Goal: Task Accomplishment & Management: Manage account settings

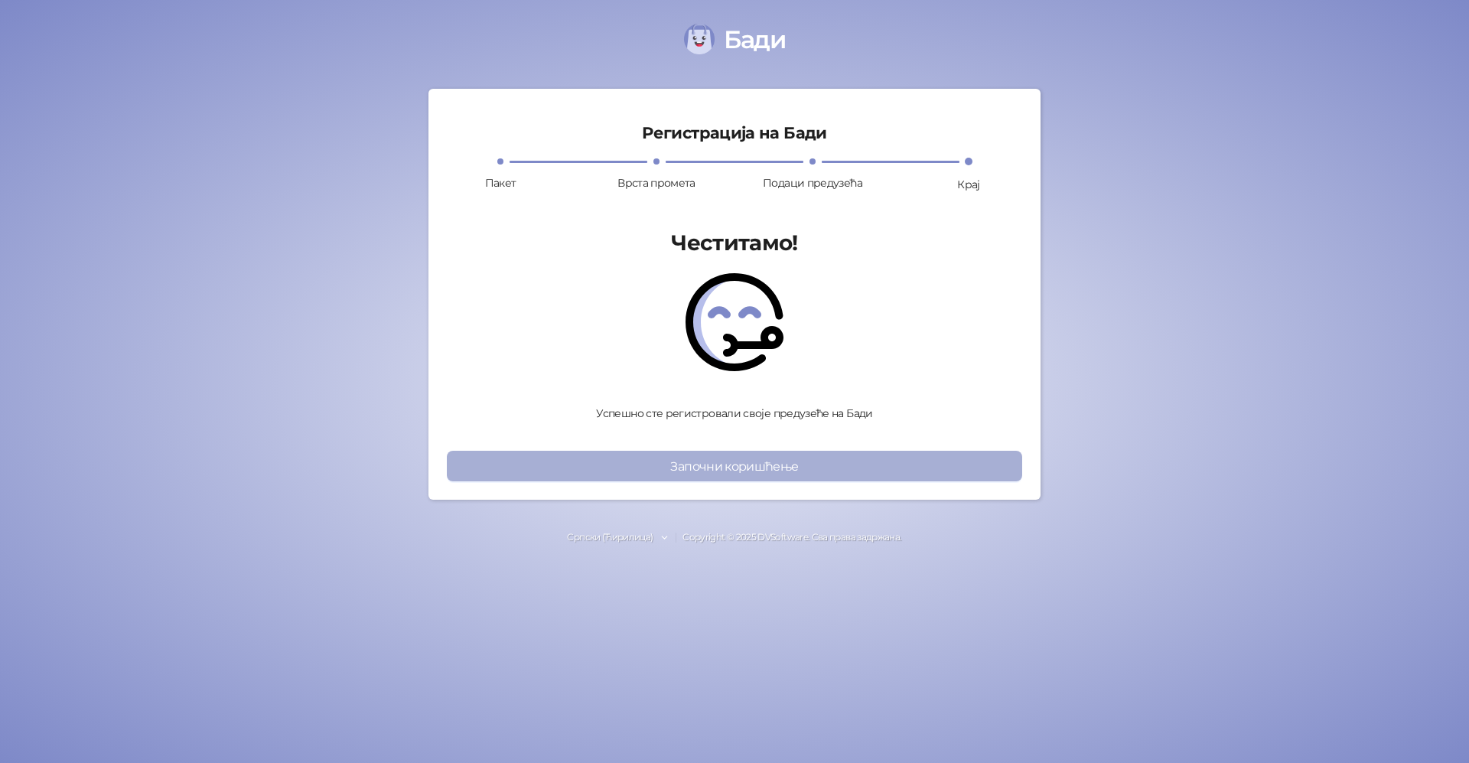
click at [723, 466] on button "Започни коришћење" at bounding box center [734, 466] width 575 height 31
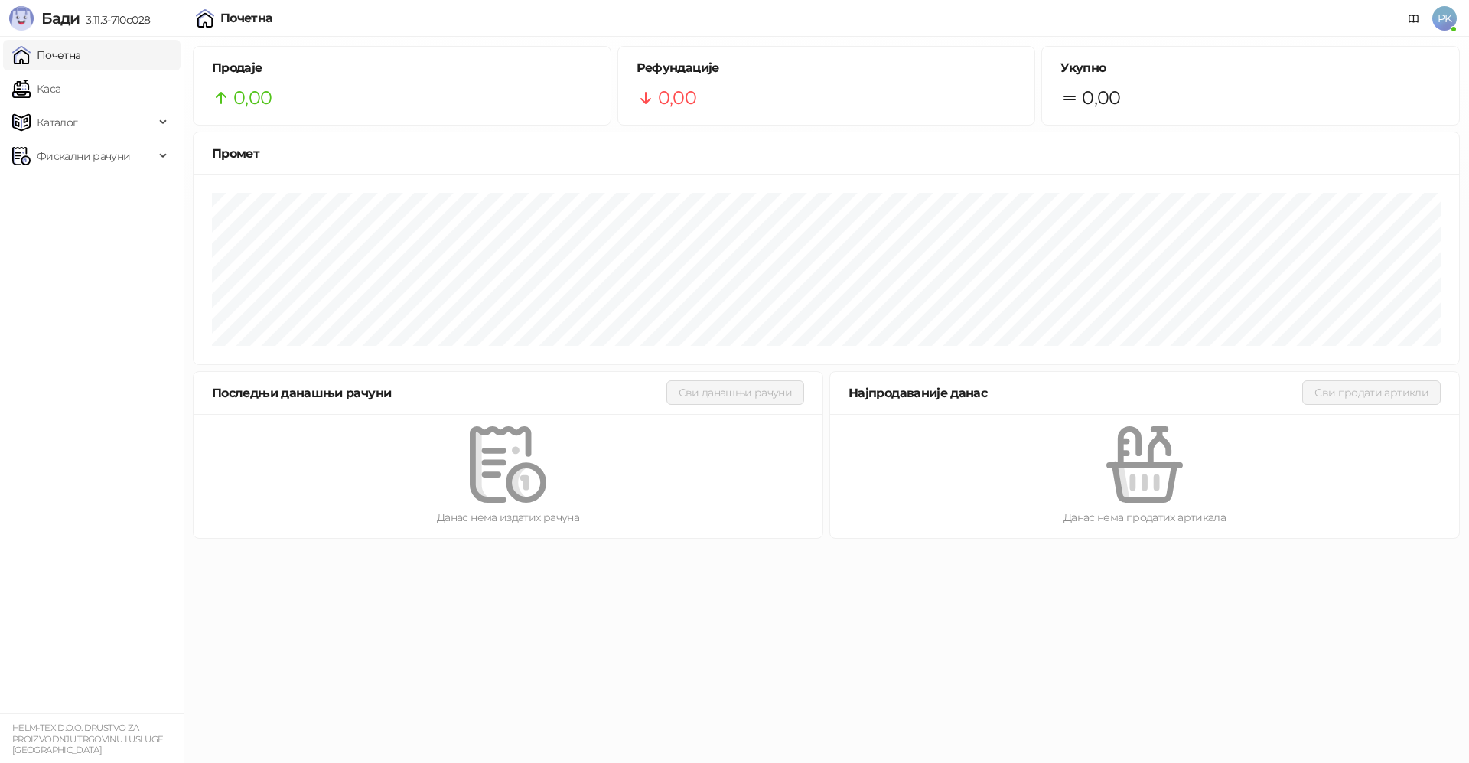
click at [1445, 14] on span "PK" at bounding box center [1444, 18] width 24 height 24
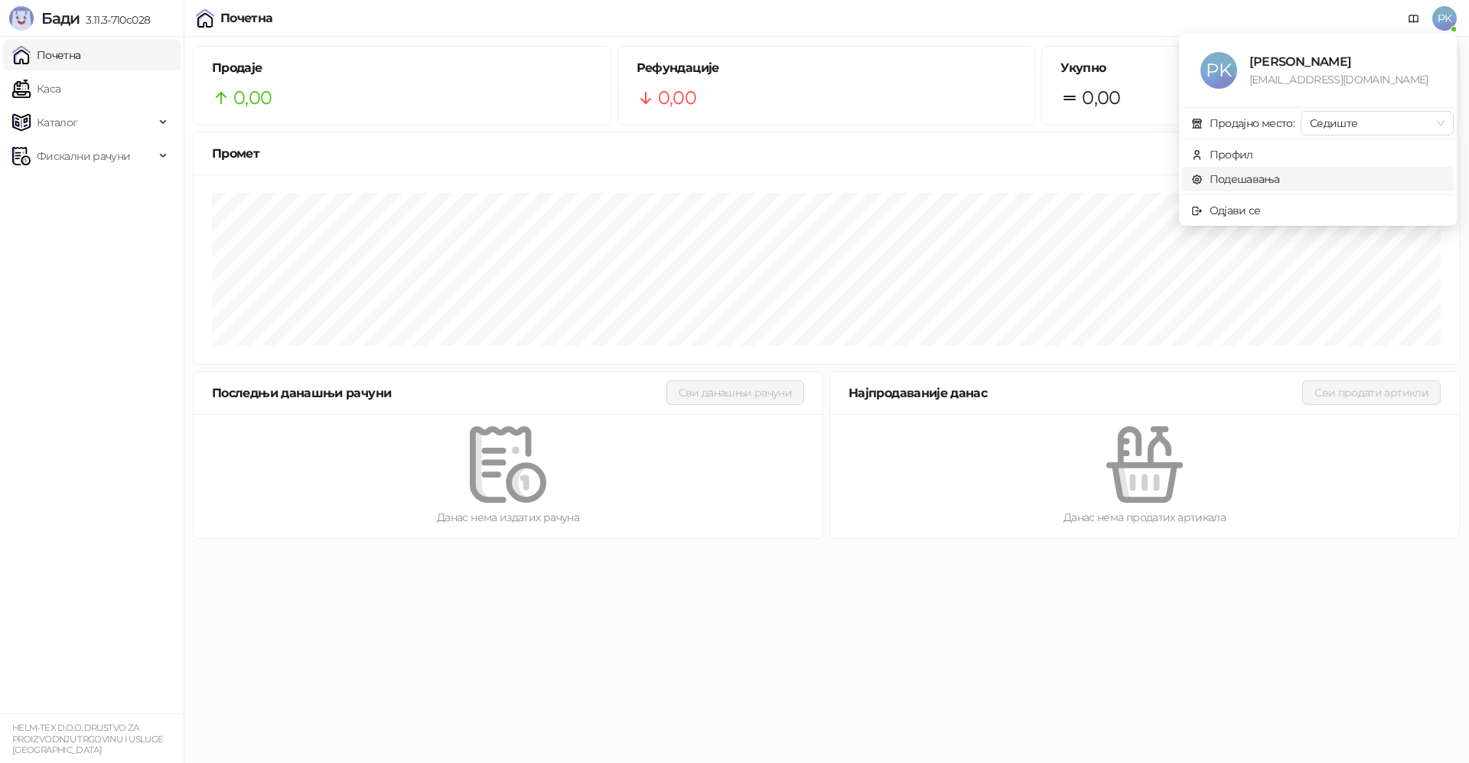
click at [1249, 174] on link "Подешавања" at bounding box center [1235, 179] width 89 height 14
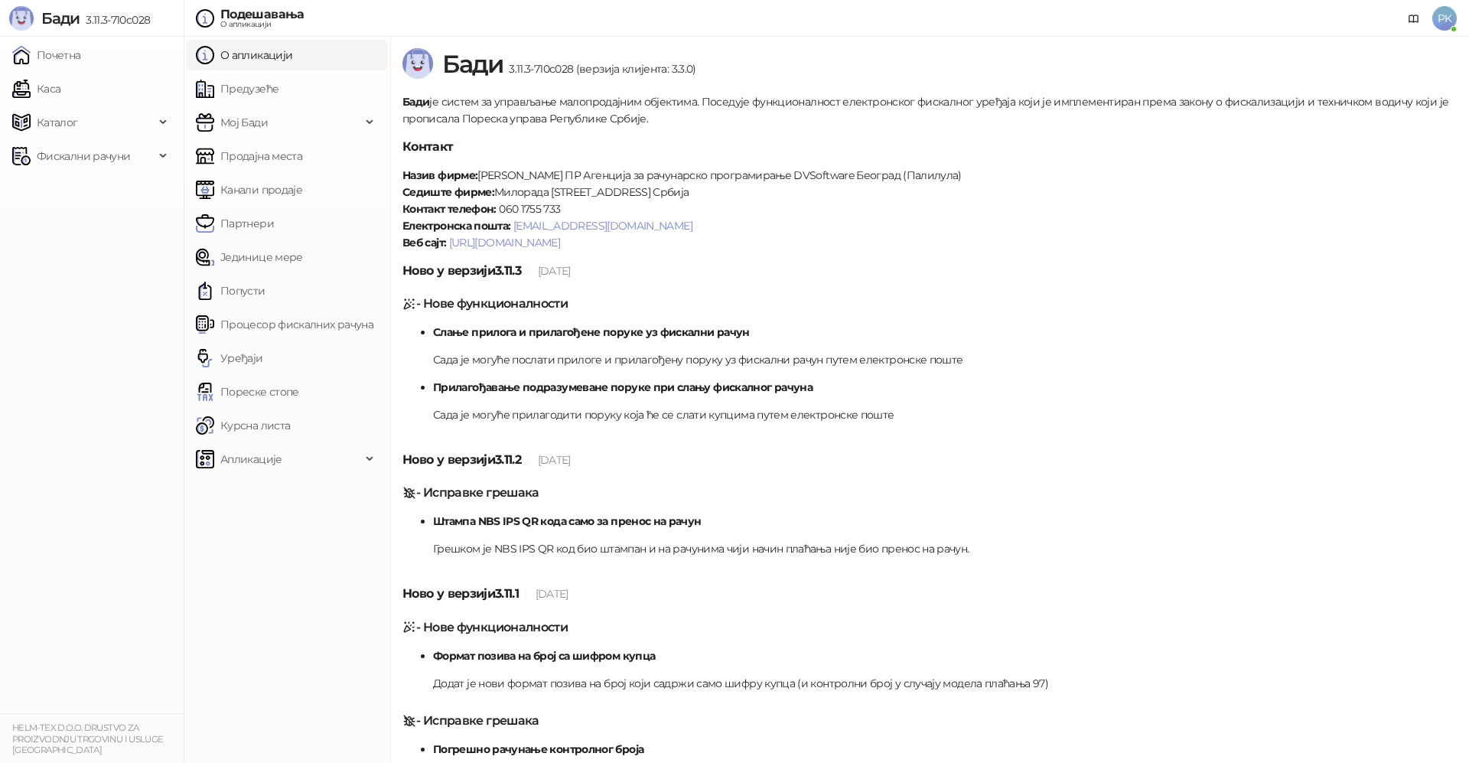
click at [246, 57] on link "О апликацији" at bounding box center [244, 55] width 96 height 31
click at [1439, 15] on span "PK" at bounding box center [1444, 18] width 24 height 24
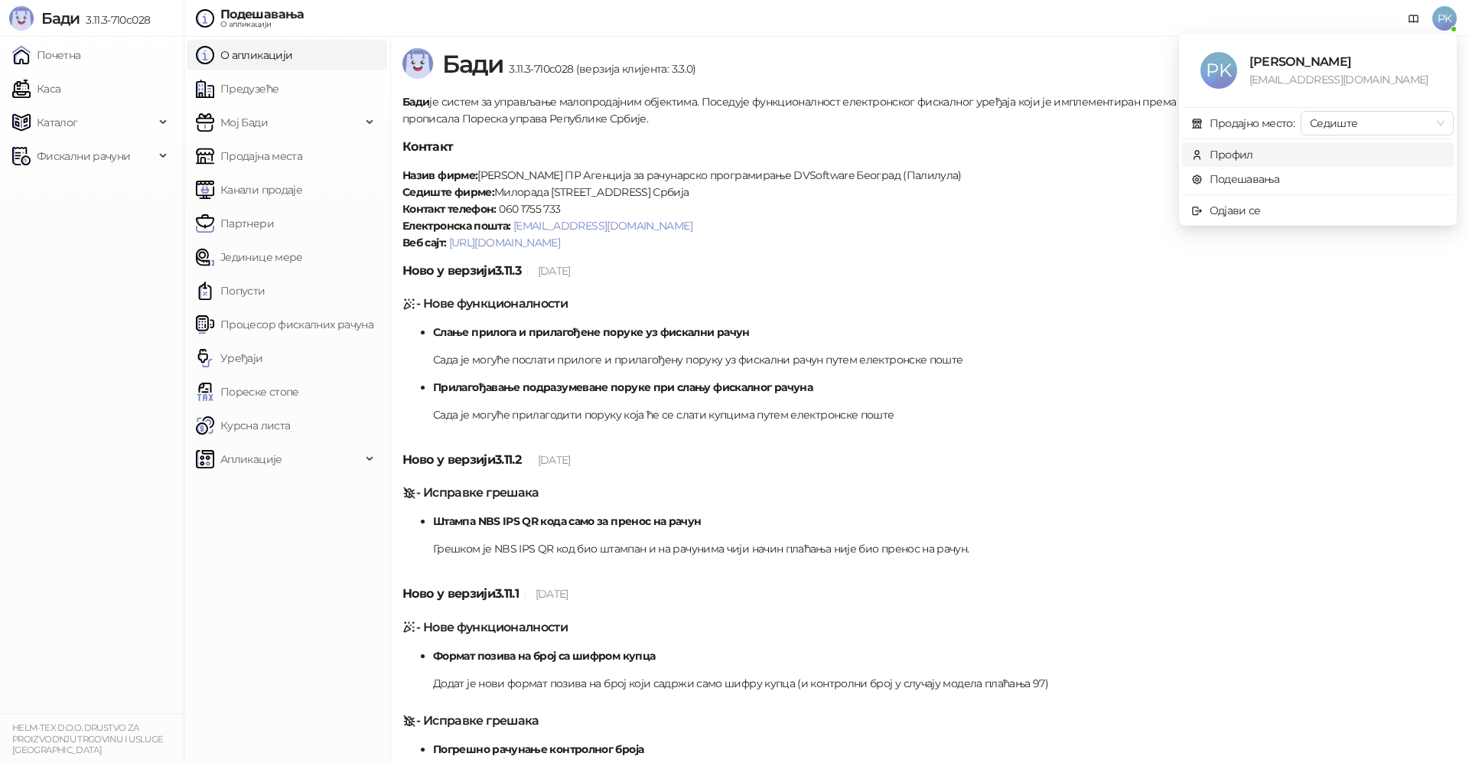
click at [1227, 154] on div "Профил" at bounding box center [1232, 154] width 44 height 17
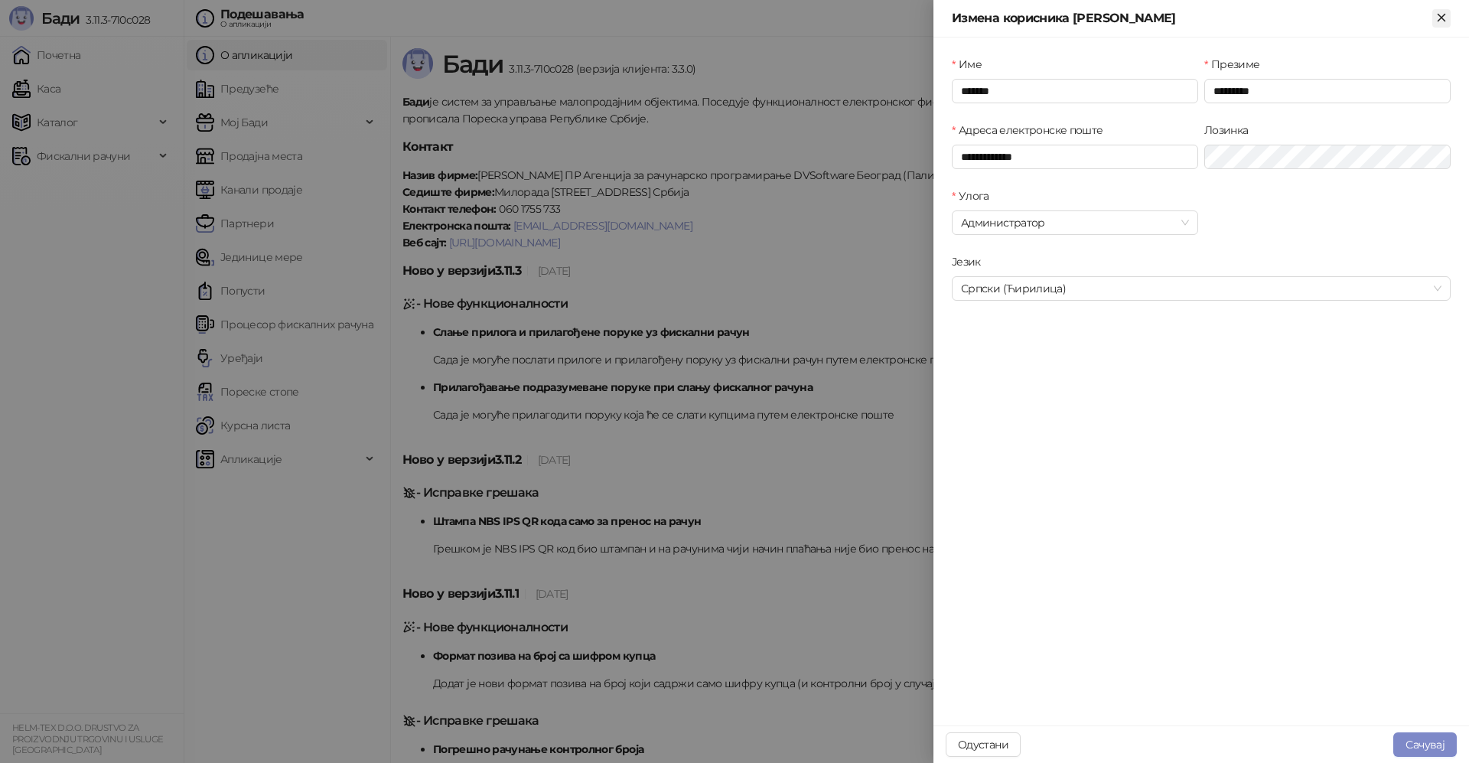
click at [1442, 17] on icon "Close" at bounding box center [1441, 17] width 7 height 7
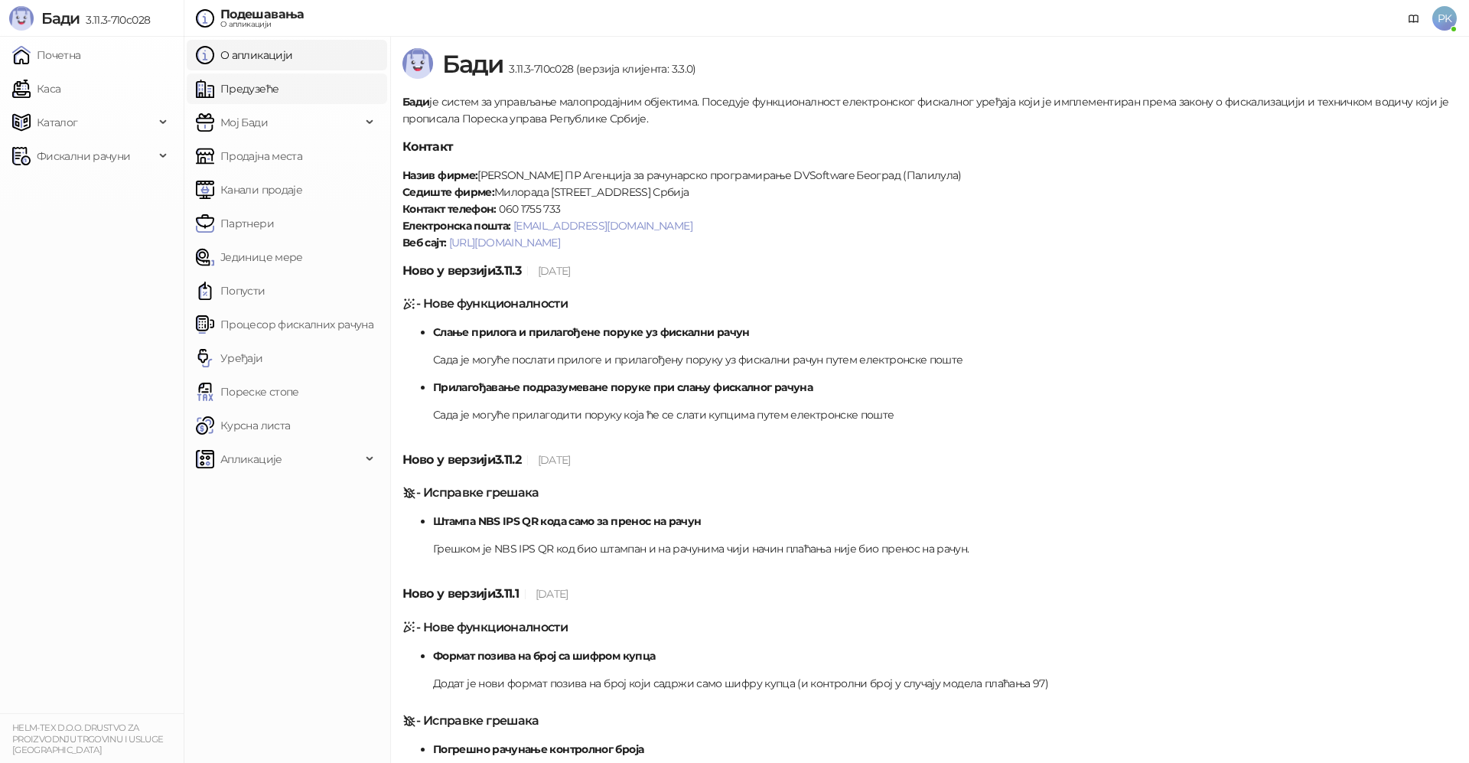
click at [251, 86] on link "Предузеће" at bounding box center [237, 88] width 83 height 31
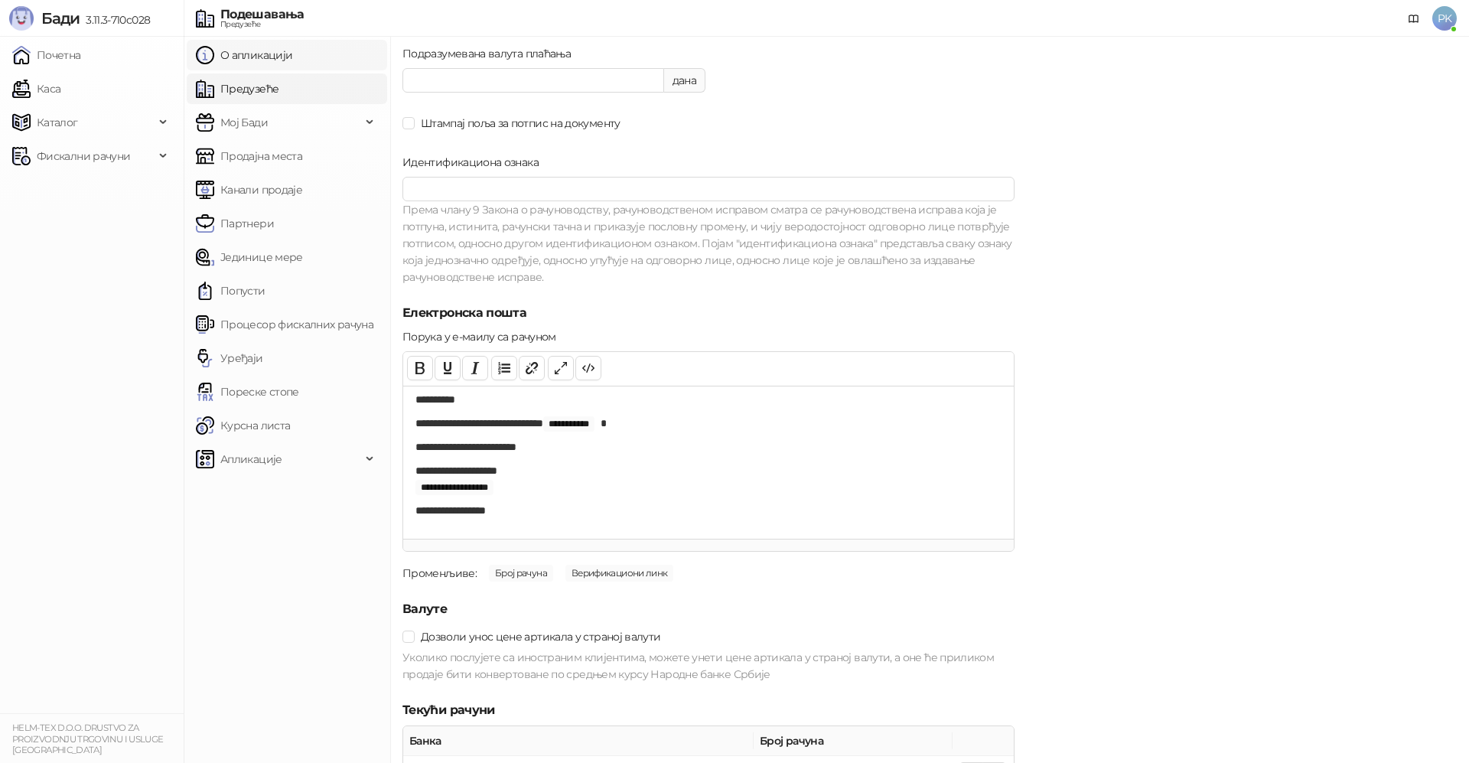
scroll to position [1210, 0]
click at [286, 122] on span "Мој Бади" at bounding box center [278, 122] width 165 height 31
click at [276, 158] on link "Подешавања" at bounding box center [249, 156] width 95 height 31
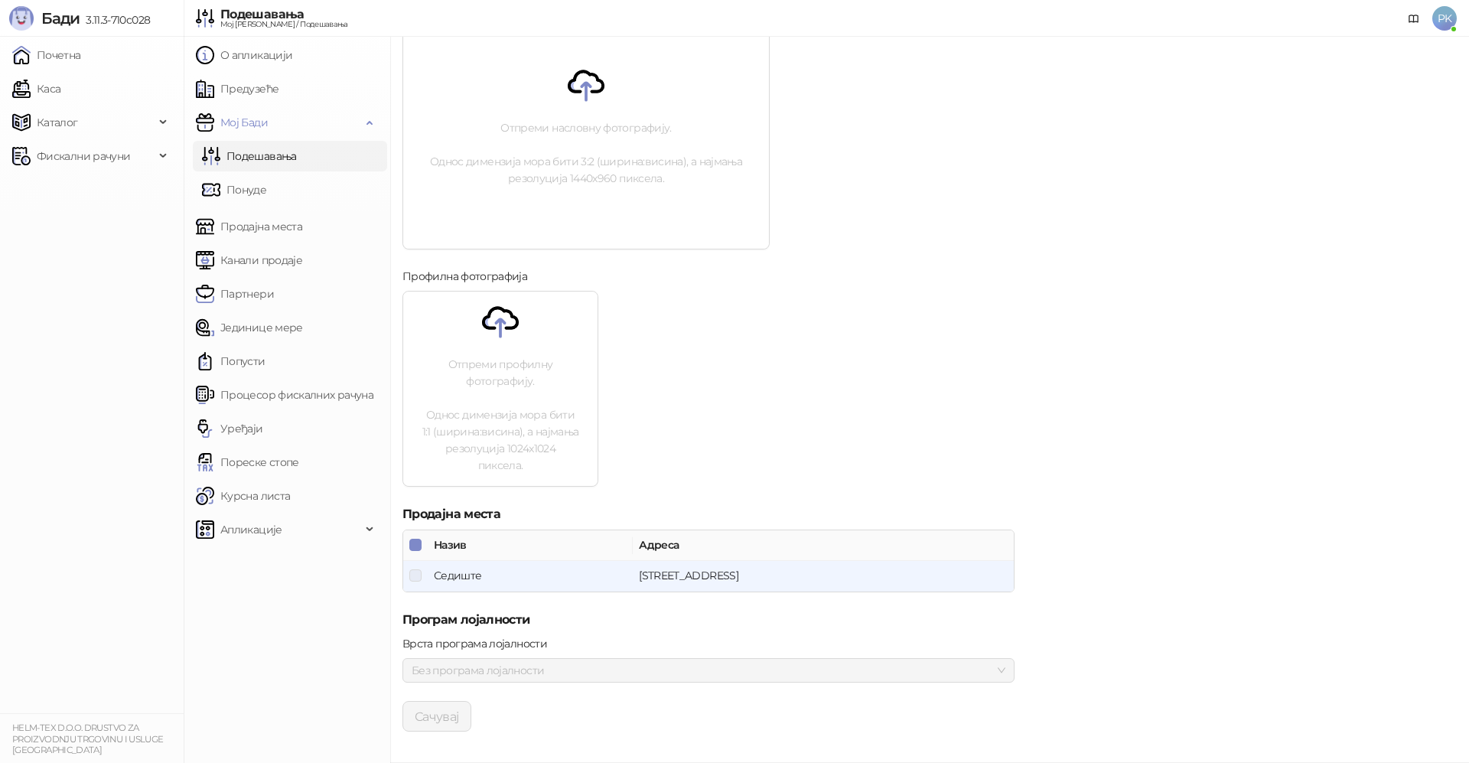
scroll to position [399, 0]
click at [292, 58] on link "О апликацији" at bounding box center [244, 55] width 96 height 31
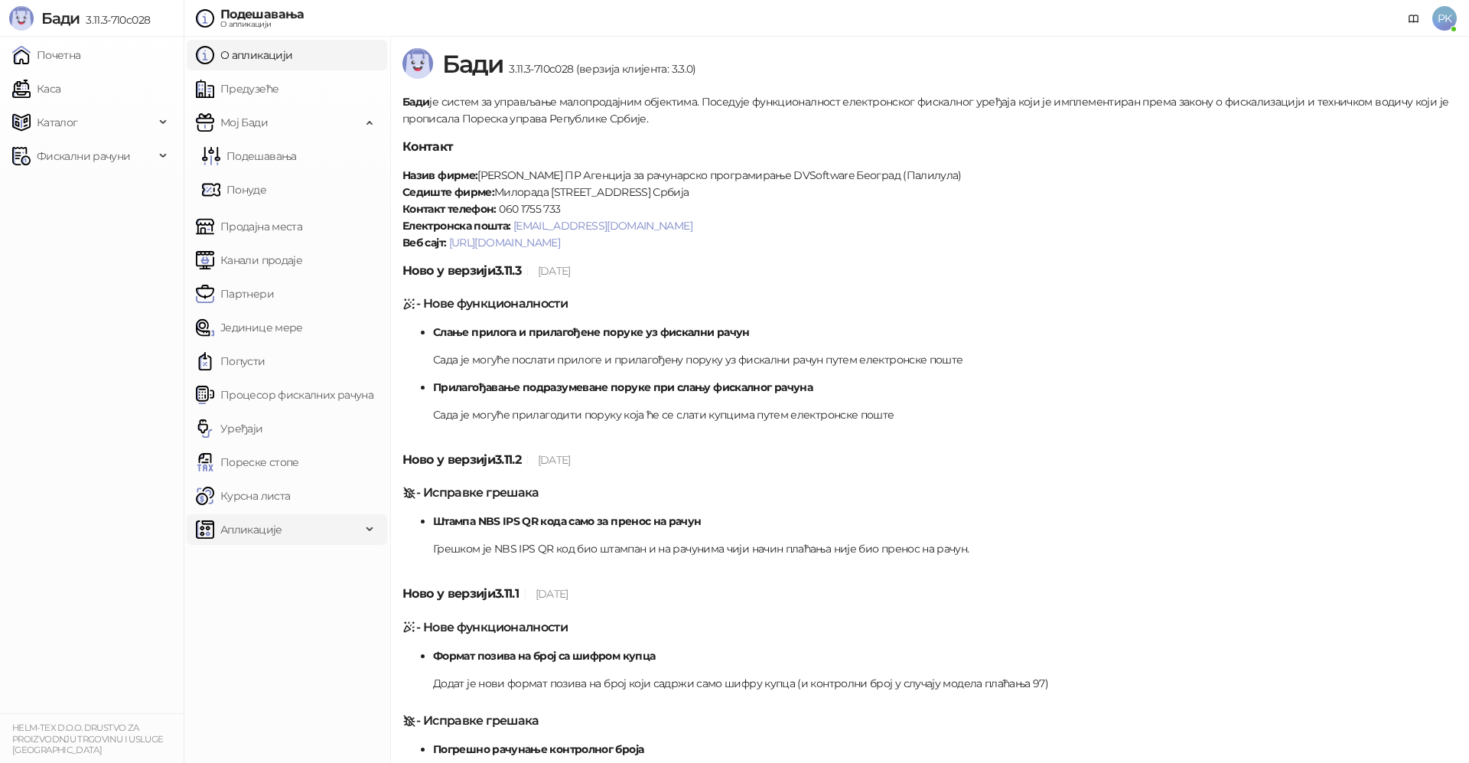
click at [297, 529] on span "Апликације" at bounding box center [278, 529] width 165 height 31
click at [301, 560] on span "За програмере" at bounding box center [267, 563] width 80 height 31
click at [77, 55] on link "Почетна" at bounding box center [46, 55] width 69 height 31
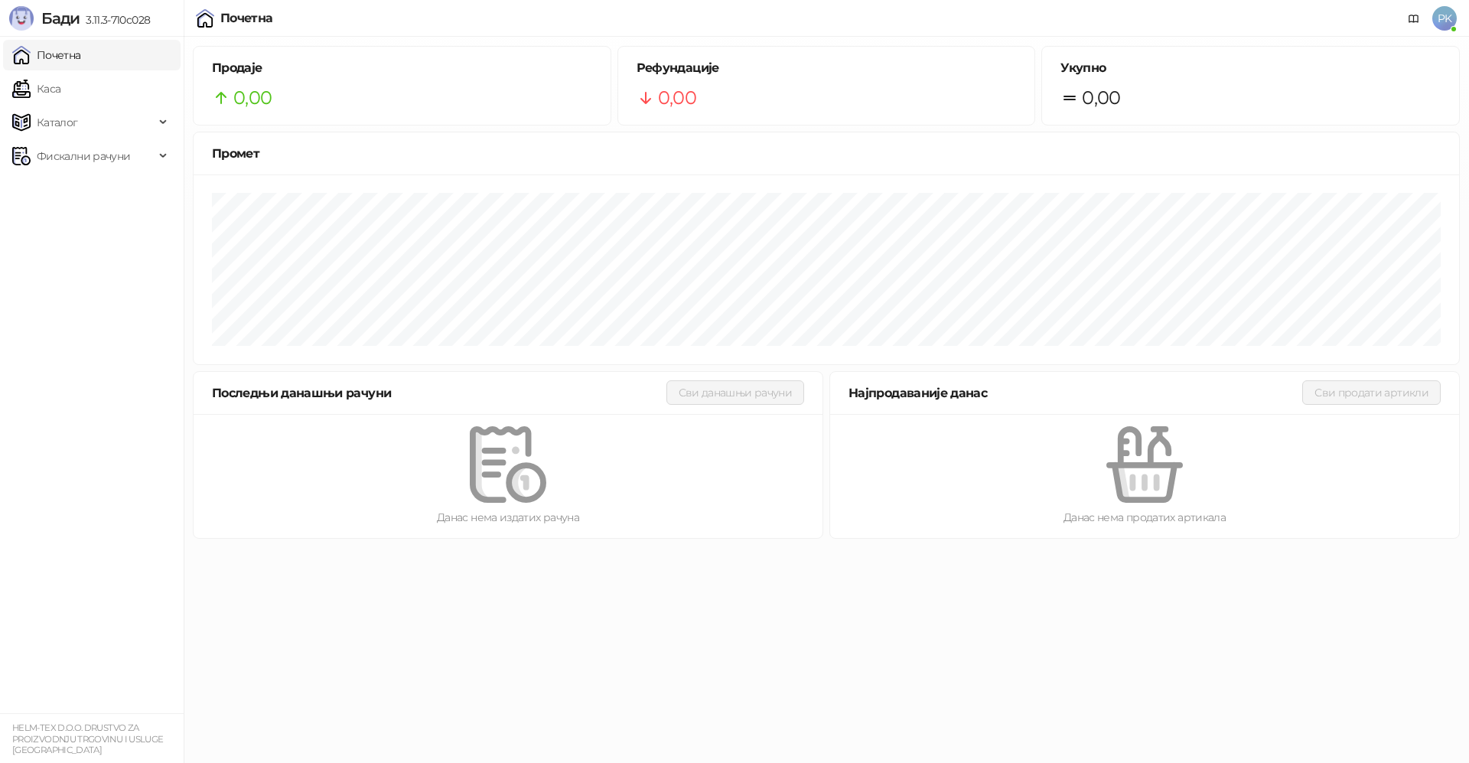
click at [1443, 15] on span "PK" at bounding box center [1444, 18] width 24 height 24
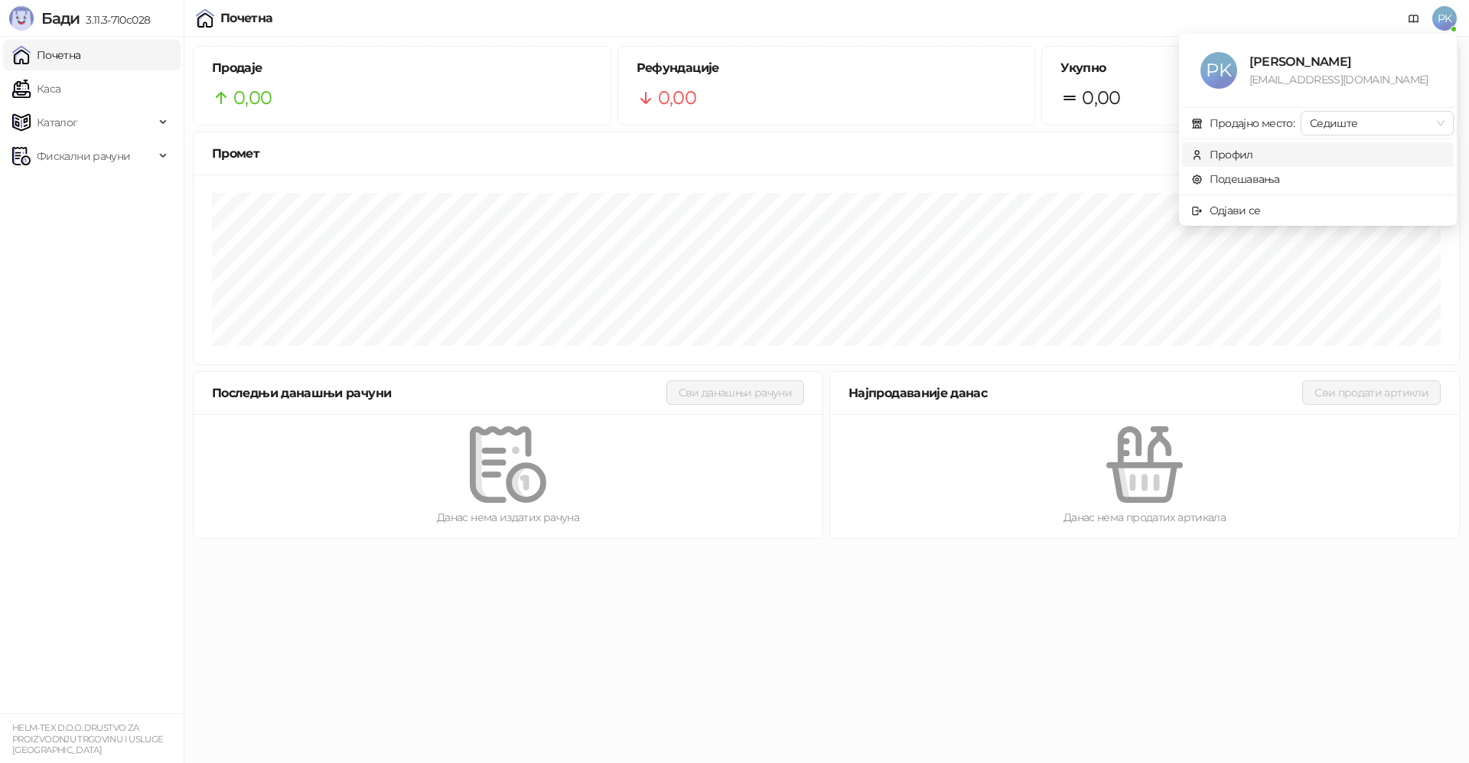
click at [1246, 150] on div "Профил" at bounding box center [1232, 154] width 44 height 17
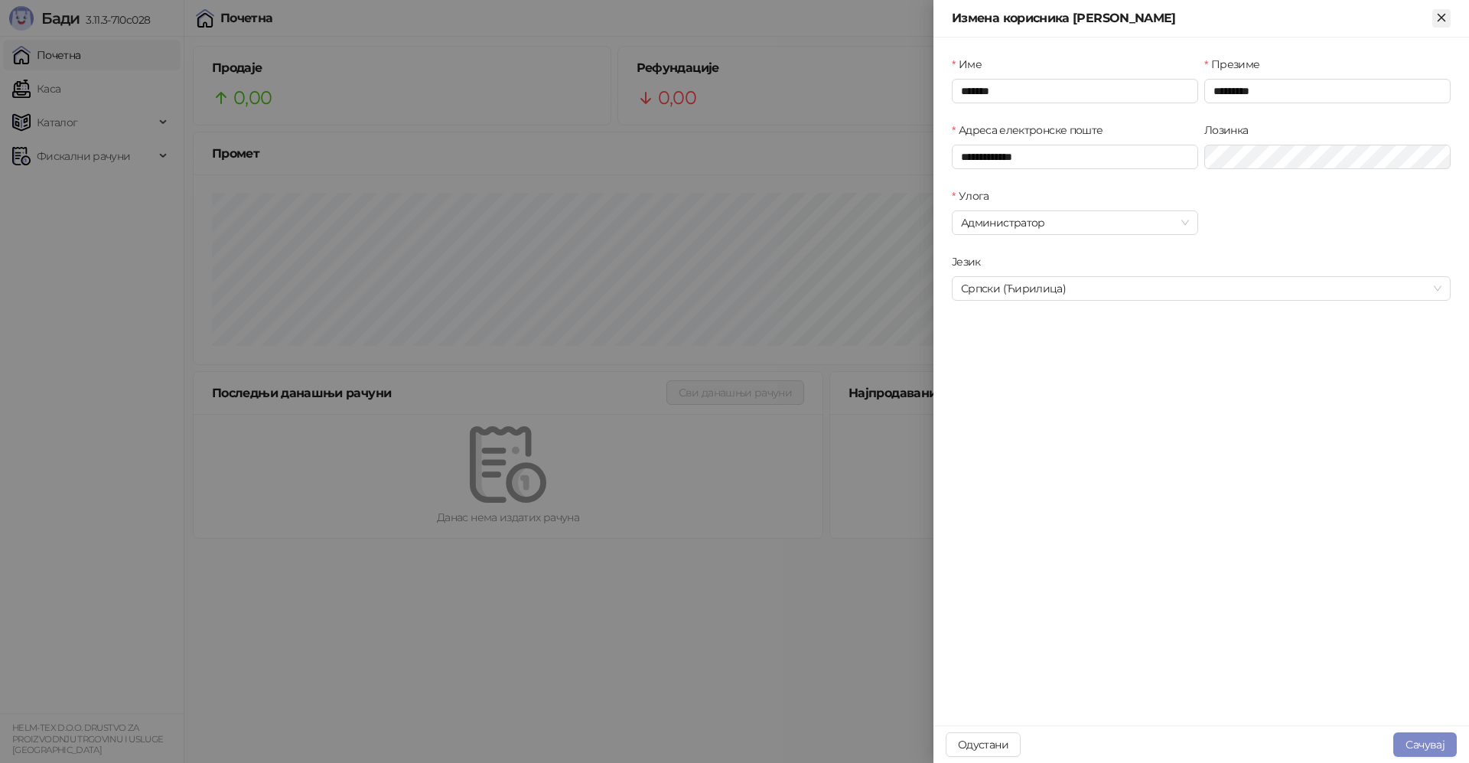
click at [1444, 19] on icon "Close" at bounding box center [1441, 17] width 7 height 7
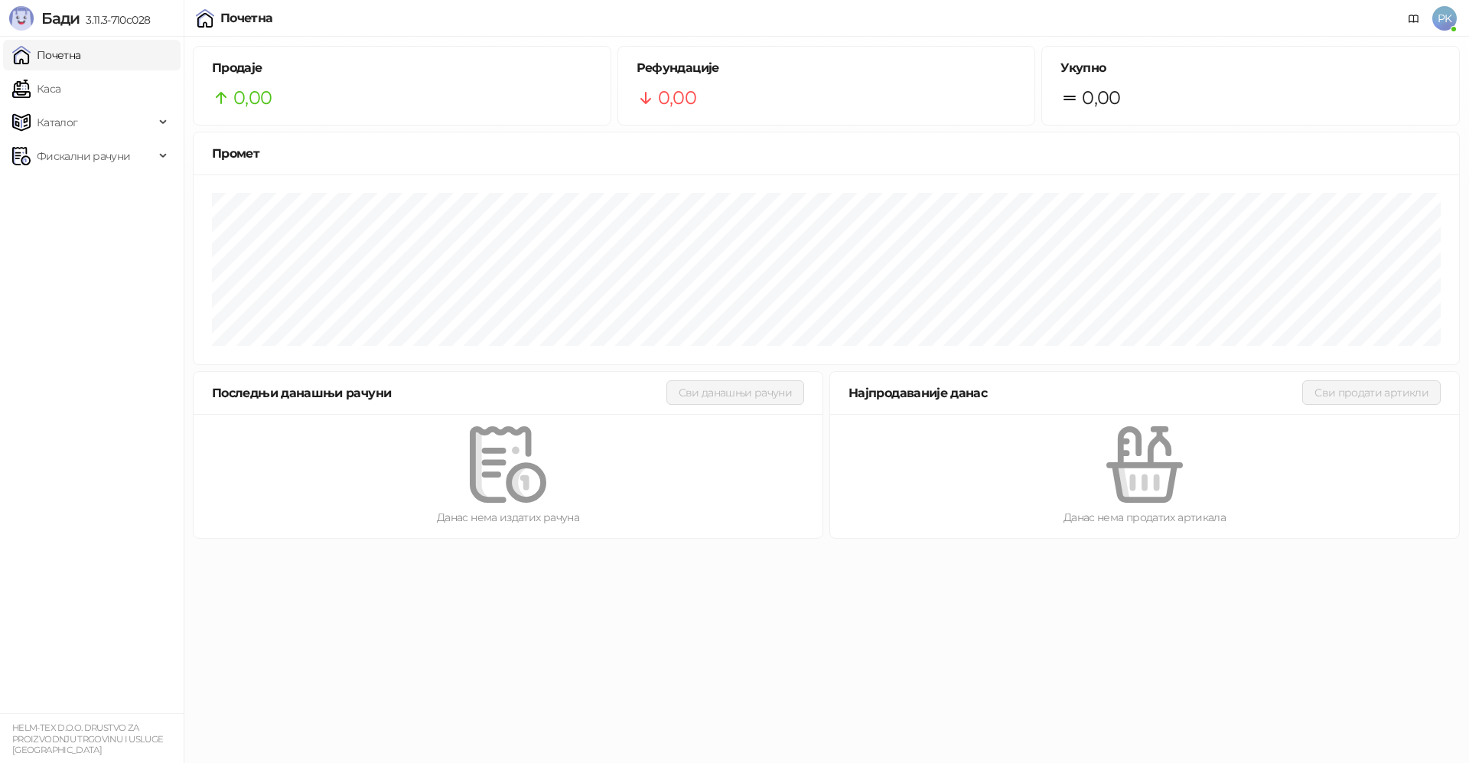
click at [1443, 17] on span "PK" at bounding box center [1444, 18] width 24 height 24
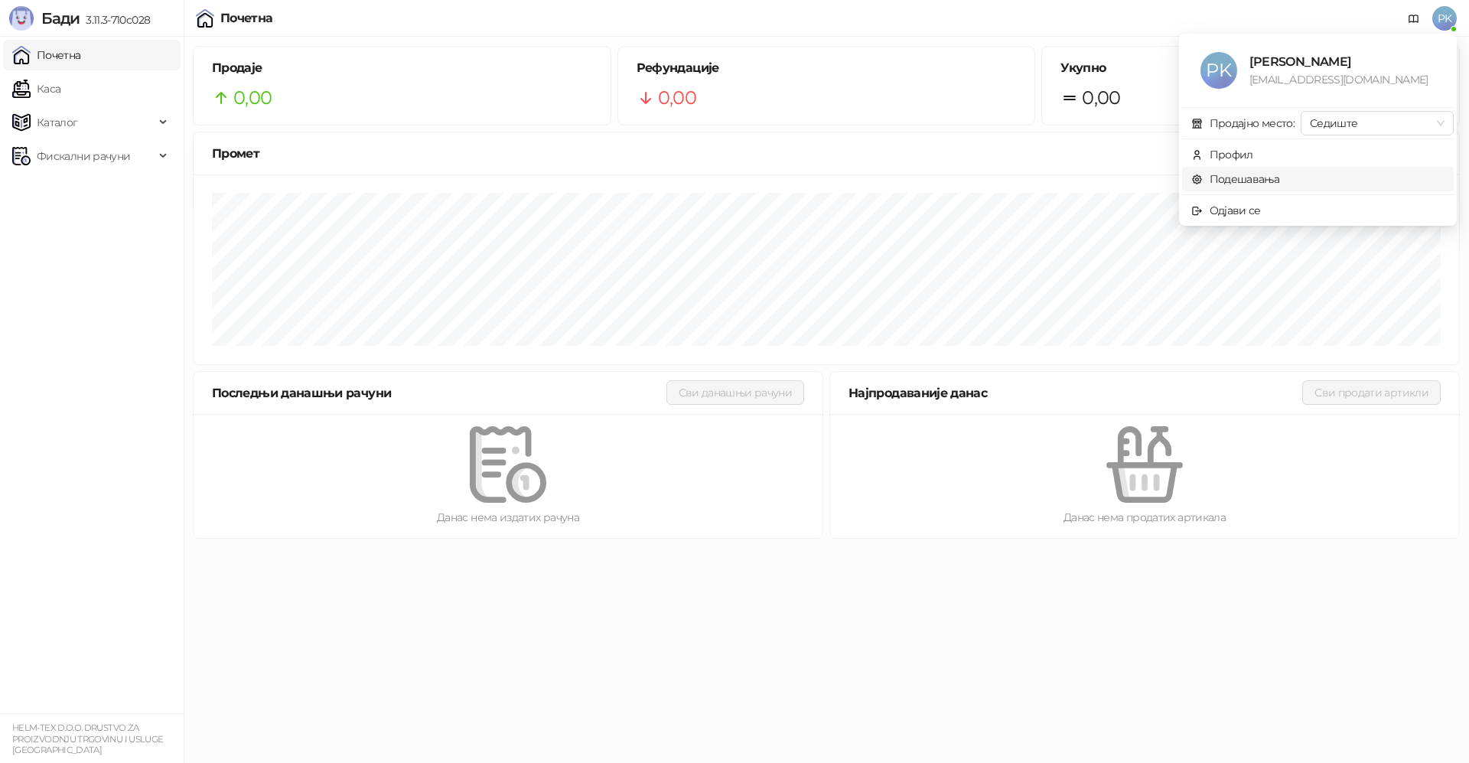
click at [1256, 174] on link "Подешавања" at bounding box center [1235, 179] width 89 height 14
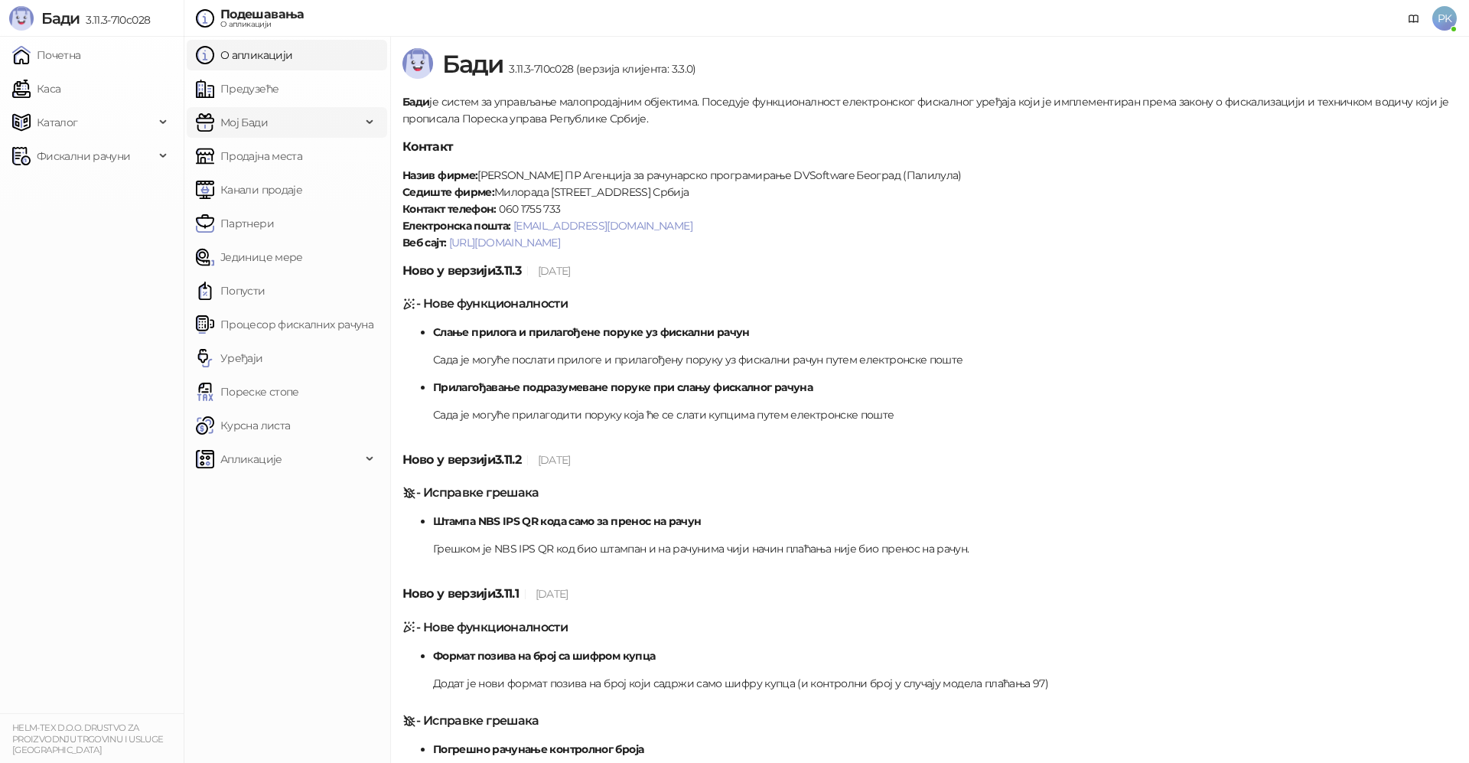
click at [262, 118] on span "Мој Бади" at bounding box center [243, 122] width 47 height 31
click at [254, 183] on link "Понуде" at bounding box center [234, 189] width 64 height 31
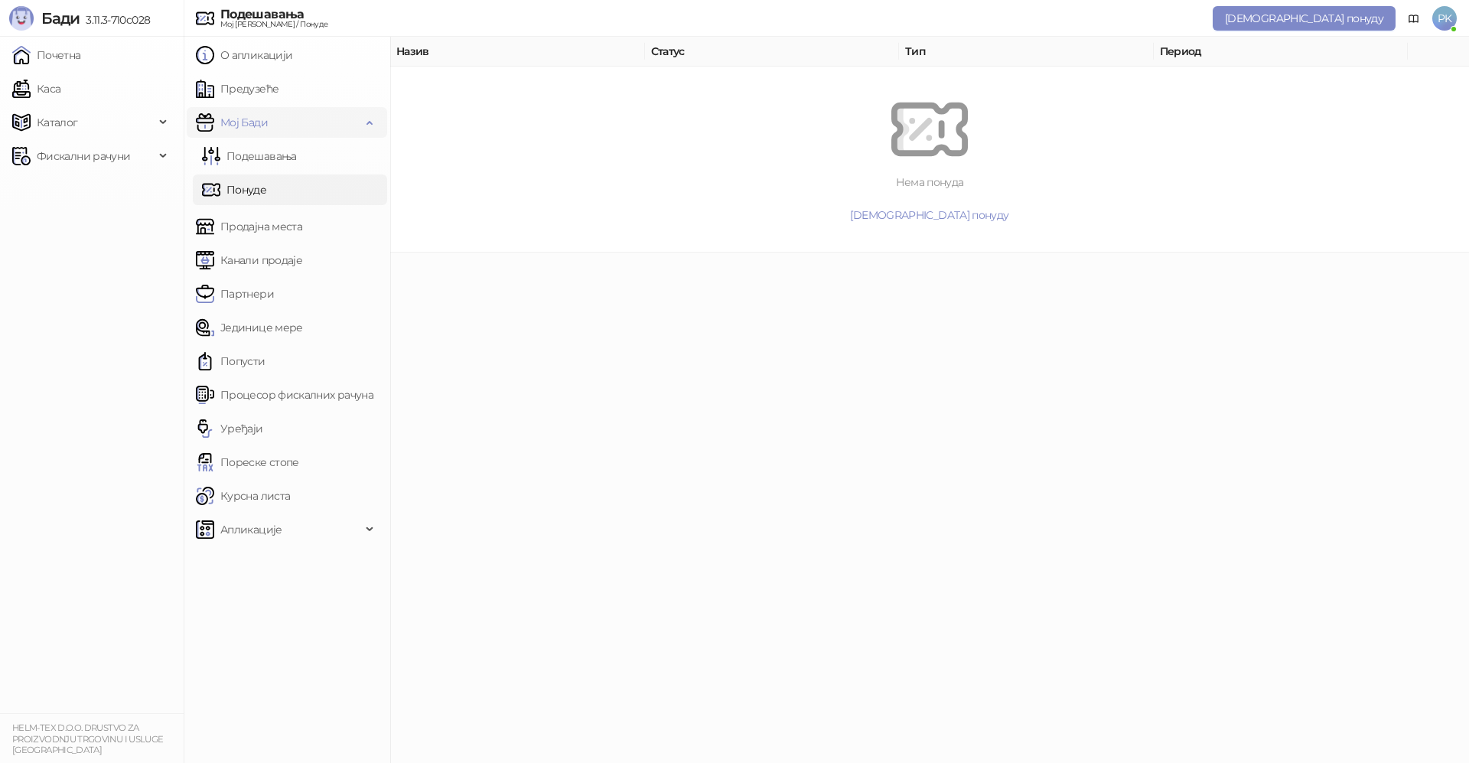
click at [255, 114] on span "Мој Бади" at bounding box center [243, 122] width 47 height 31
click at [254, 155] on link "Продајна места" at bounding box center [249, 156] width 106 height 31
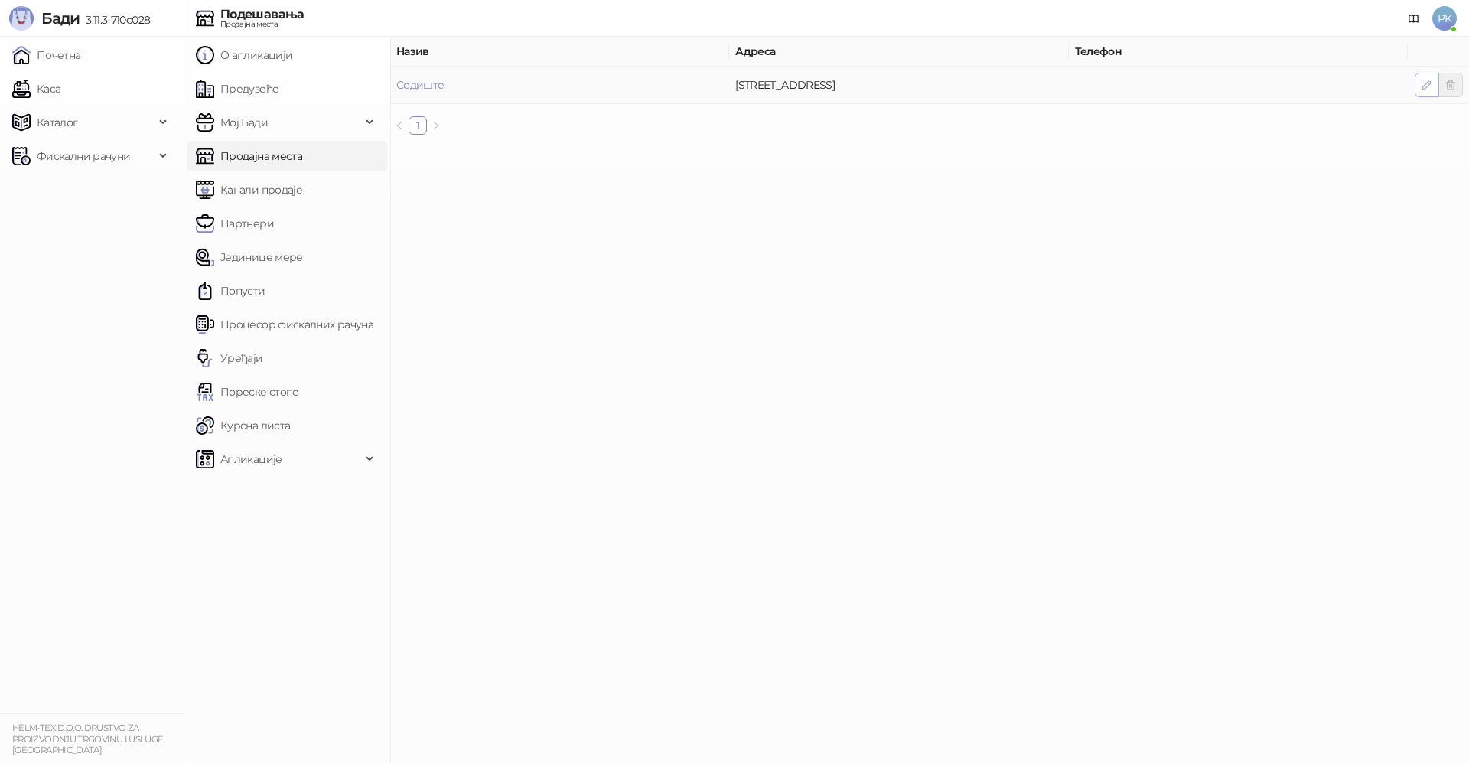
click at [1423, 81] on icon "button" at bounding box center [1427, 85] width 12 height 12
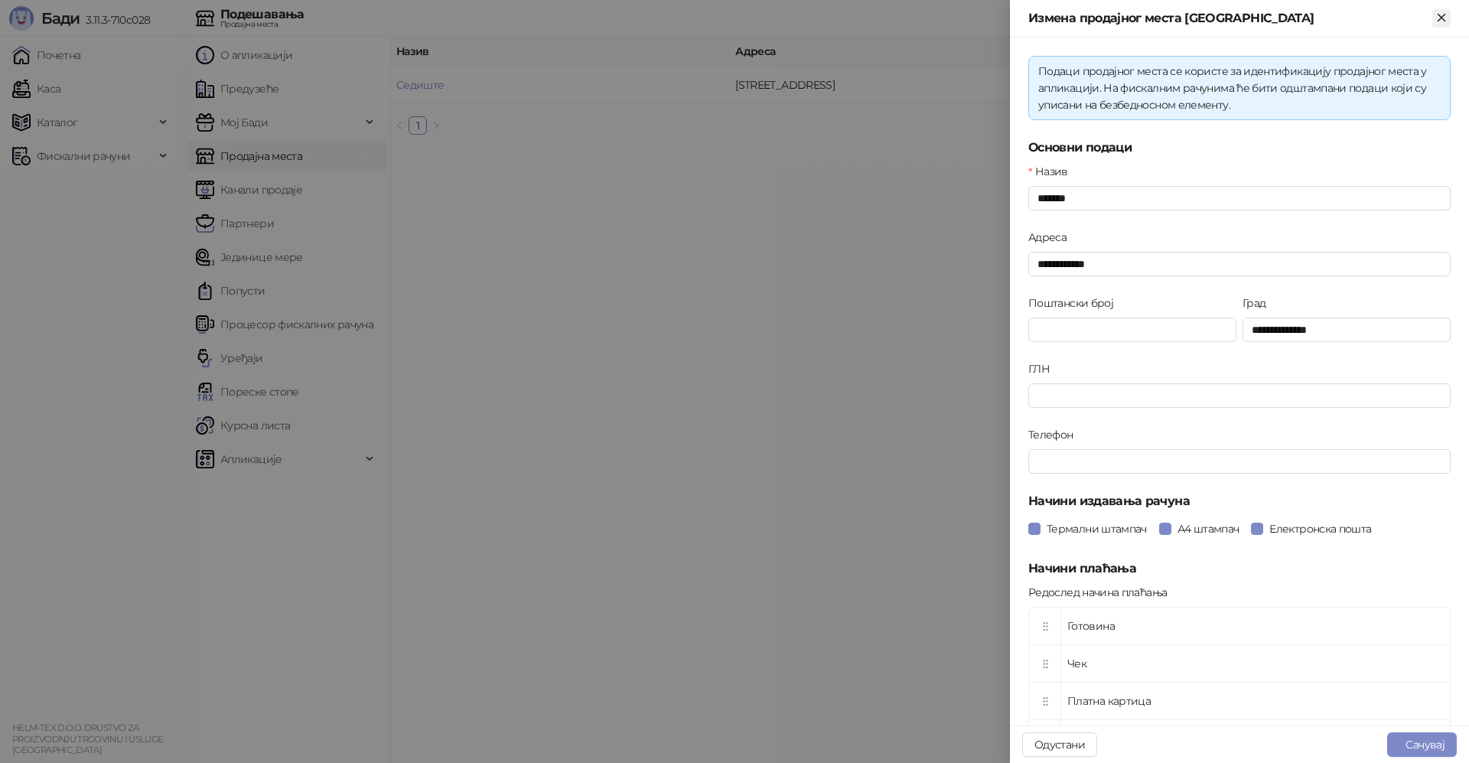
click at [1442, 18] on icon "Close" at bounding box center [1441, 17] width 7 height 7
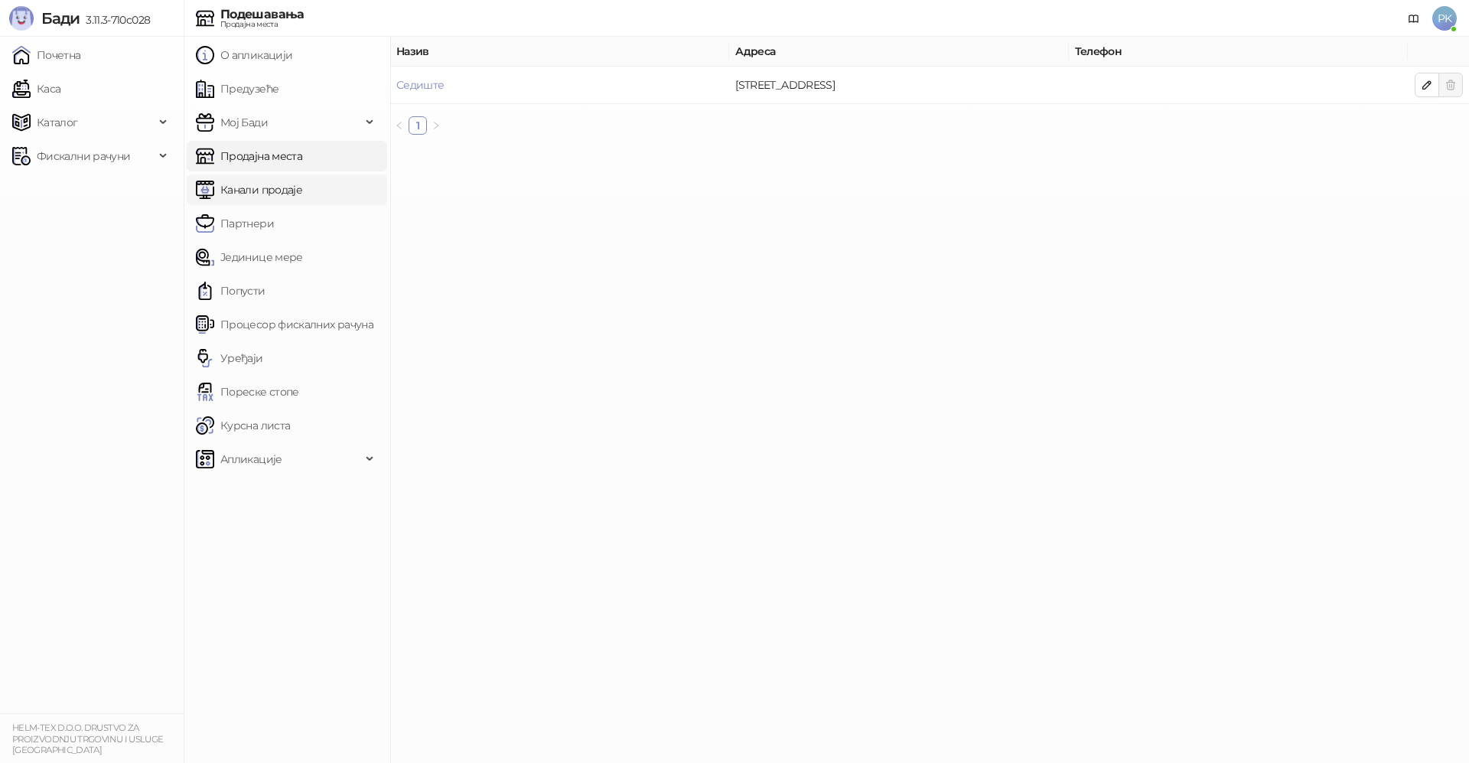
click at [288, 186] on link "Канали продаје" at bounding box center [249, 189] width 106 height 31
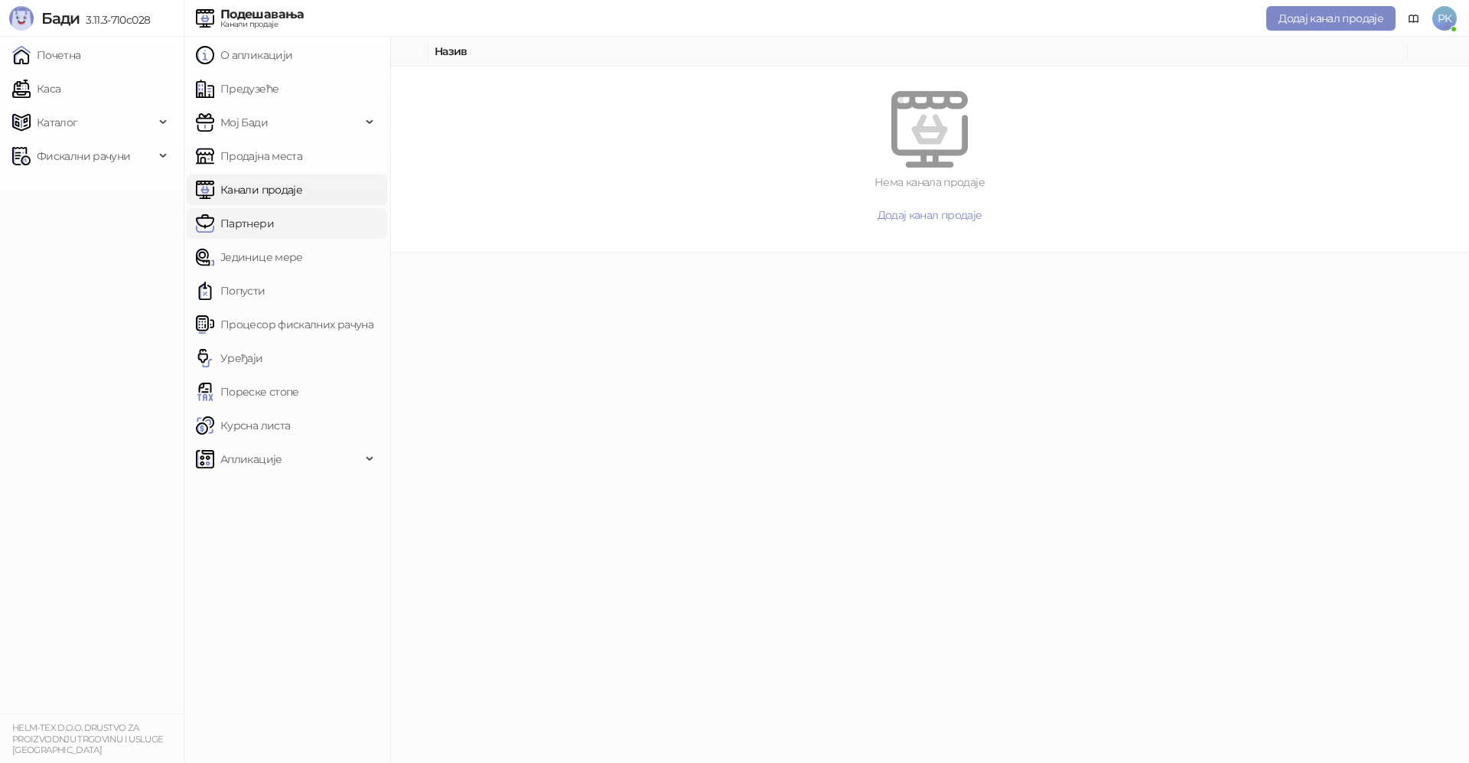
click at [271, 222] on link "Партнери" at bounding box center [235, 223] width 78 height 31
click at [271, 256] on link "Јединице мере" at bounding box center [249, 257] width 107 height 31
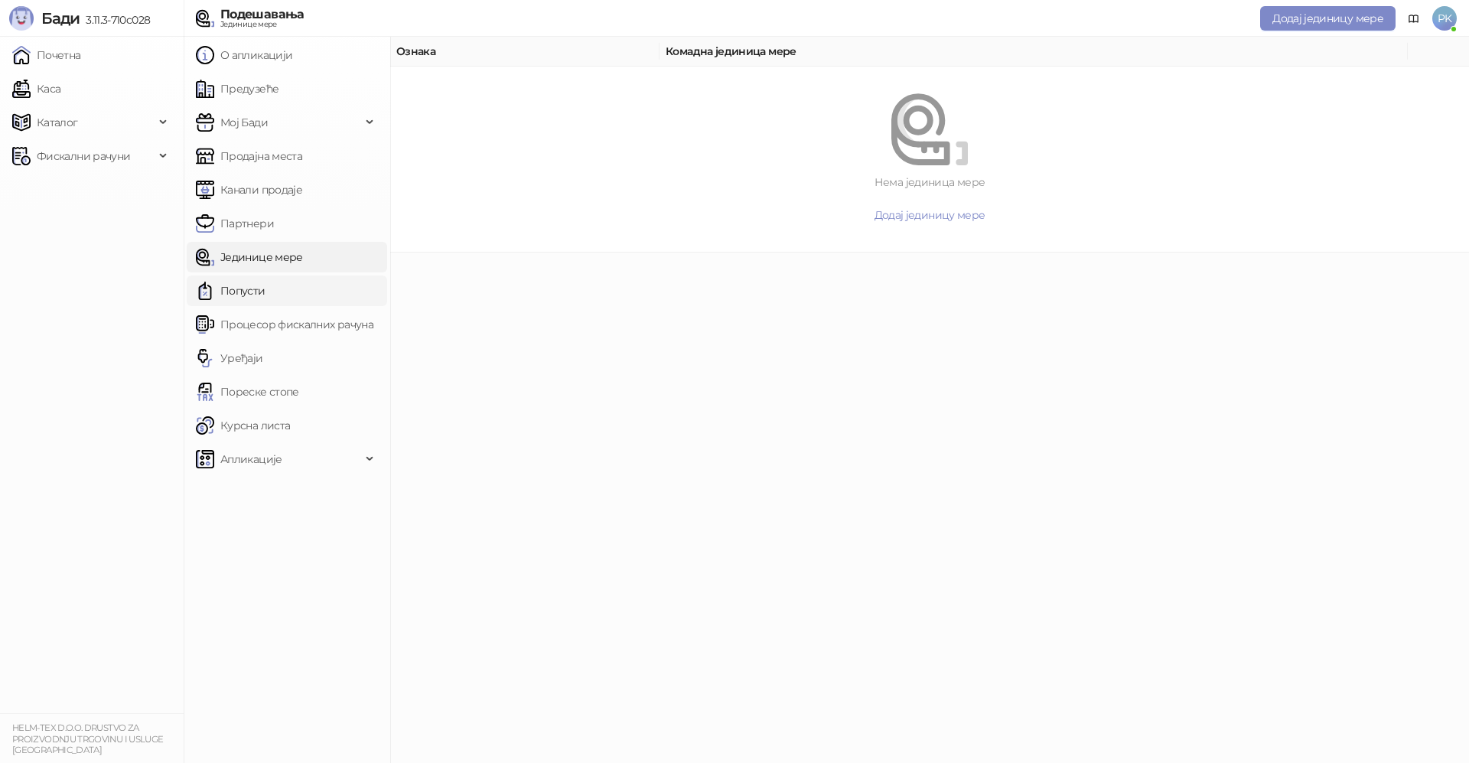
click at [240, 287] on link "Попусти" at bounding box center [231, 290] width 70 height 31
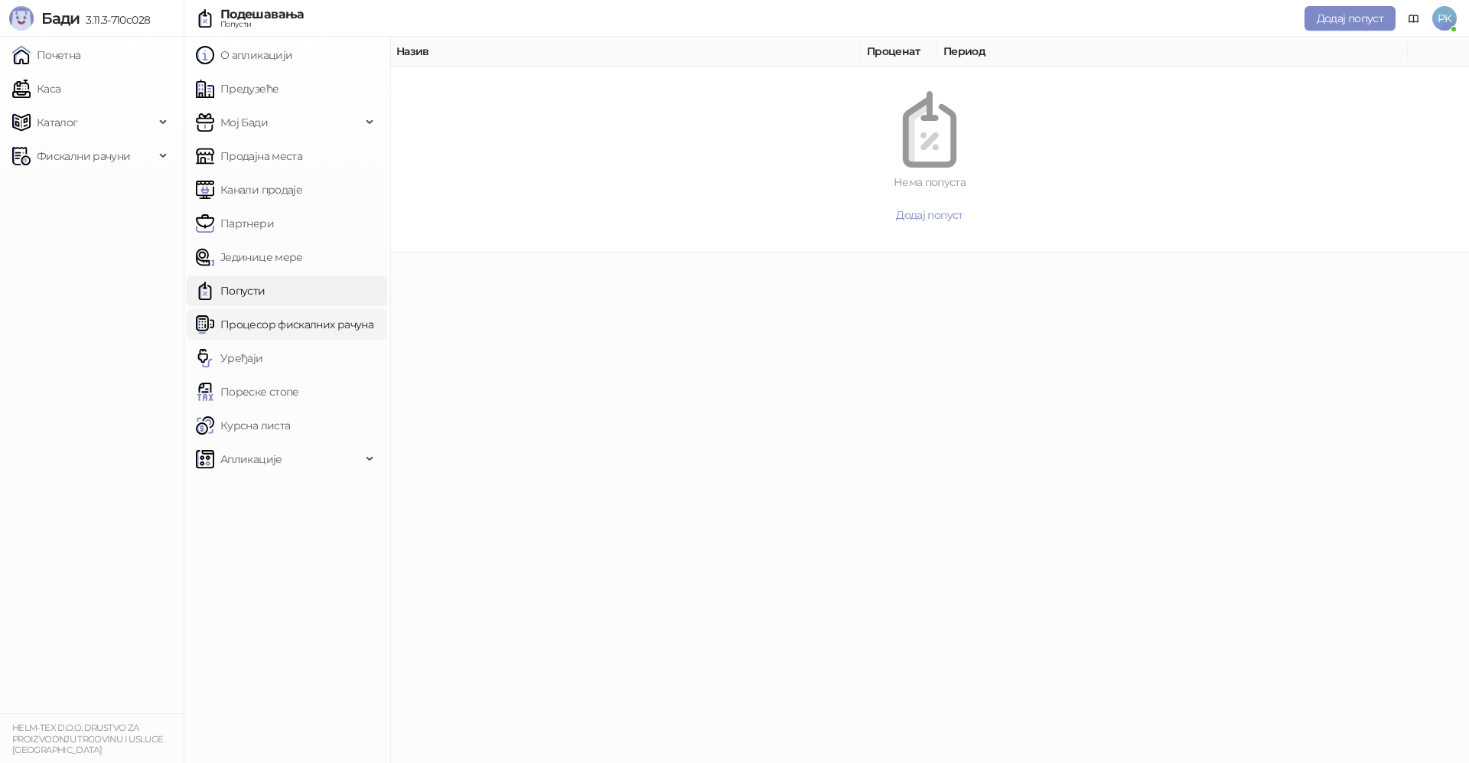
click at [255, 318] on link "Процесор фискалних рачуна" at bounding box center [285, 324] width 178 height 31
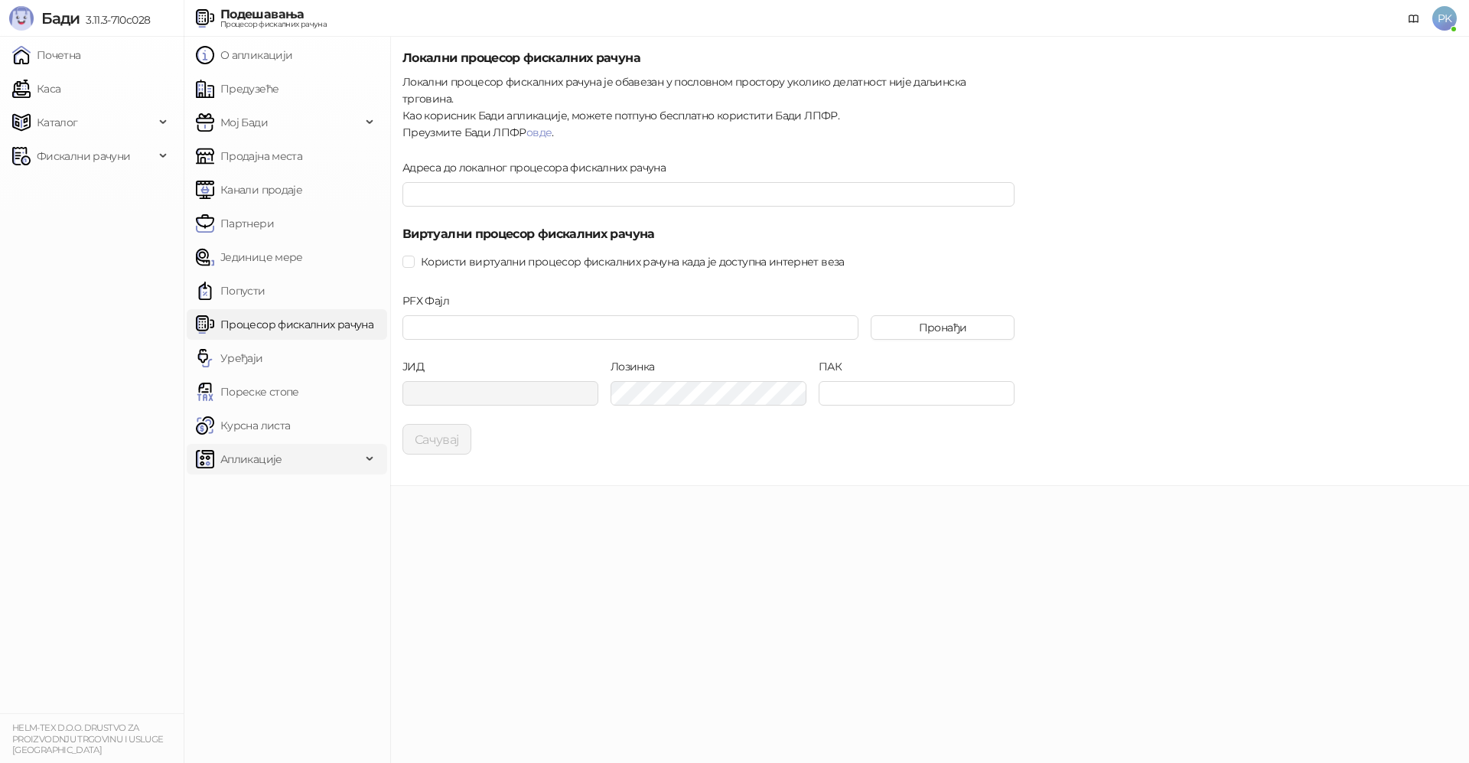
click at [302, 455] on span "Апликације" at bounding box center [278, 459] width 165 height 31
click at [282, 429] on link "Курсна листа" at bounding box center [243, 425] width 94 height 31
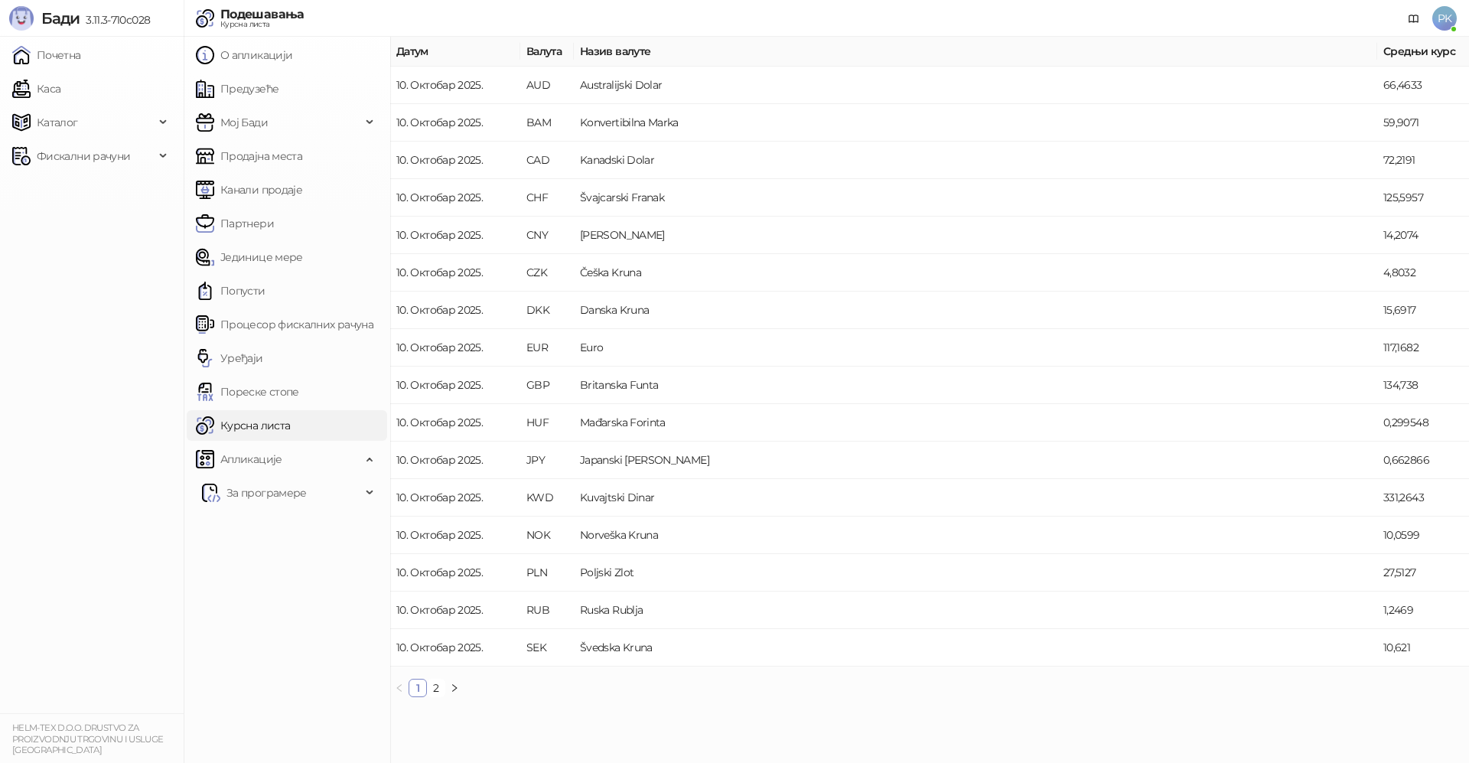
click at [1442, 18] on span "PK" at bounding box center [1444, 18] width 24 height 24
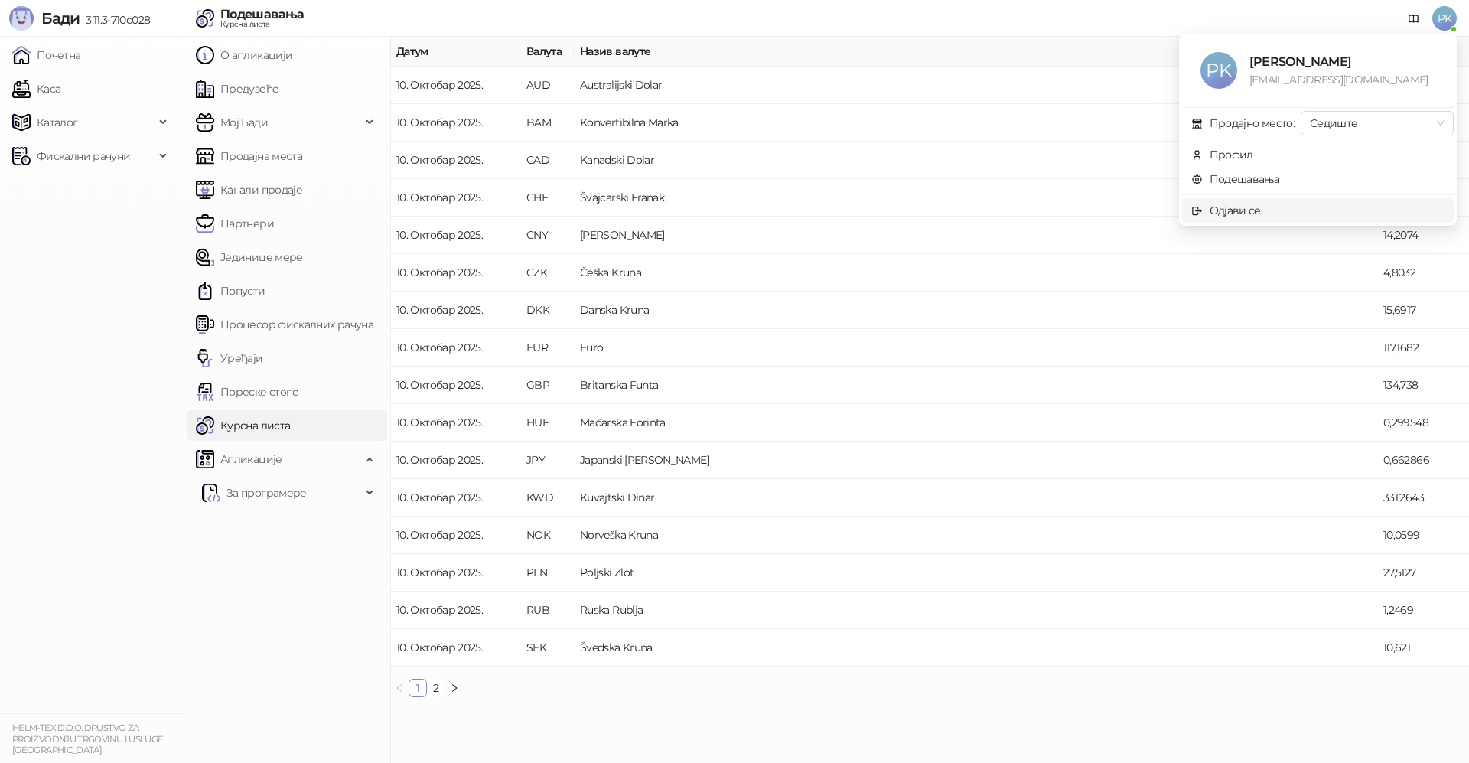
click at [1245, 207] on div "Одјави се" at bounding box center [1235, 210] width 51 height 17
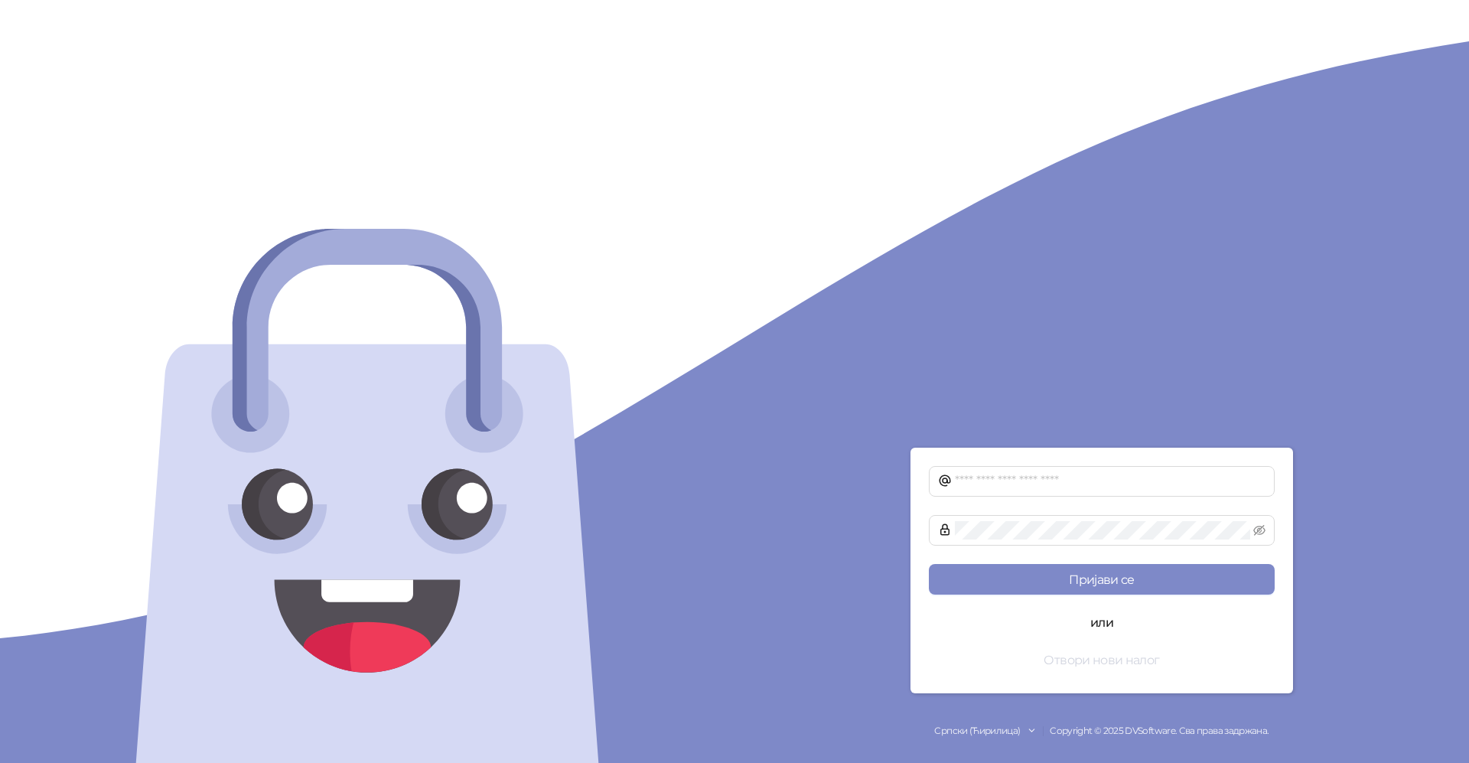
click at [1105, 657] on button "Отвори нови налог" at bounding box center [1102, 659] width 346 height 31
